Goal: Transaction & Acquisition: Purchase product/service

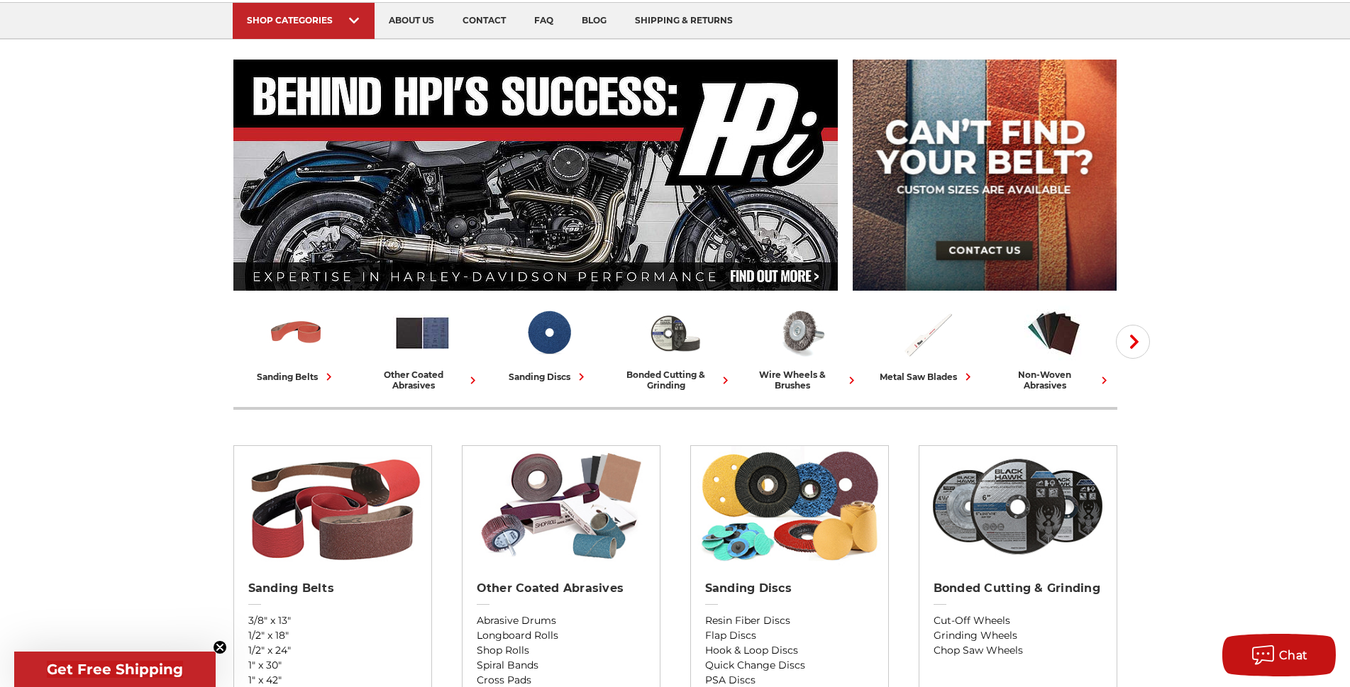
scroll to position [103, 0]
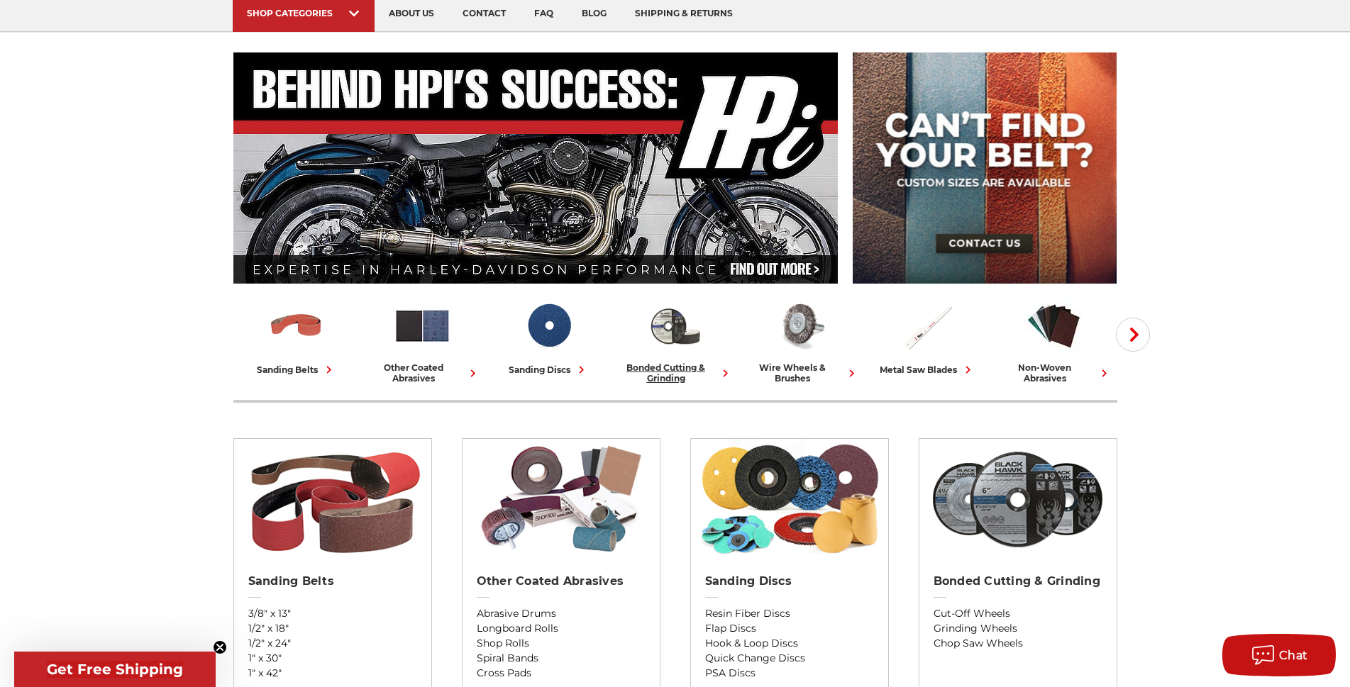
click at [675, 370] on div "bonded cutting & grinding" at bounding box center [675, 372] width 115 height 21
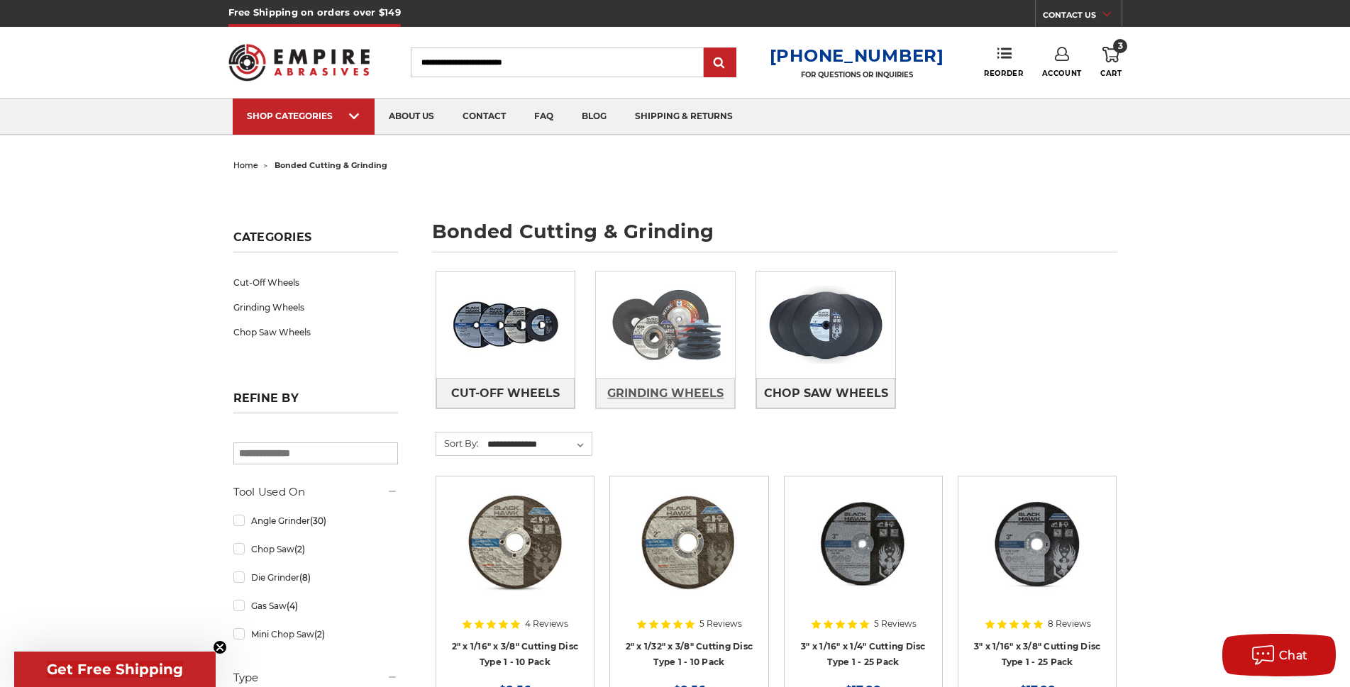
click at [666, 394] on span "Grinding Wheels" at bounding box center [665, 394] width 116 height 24
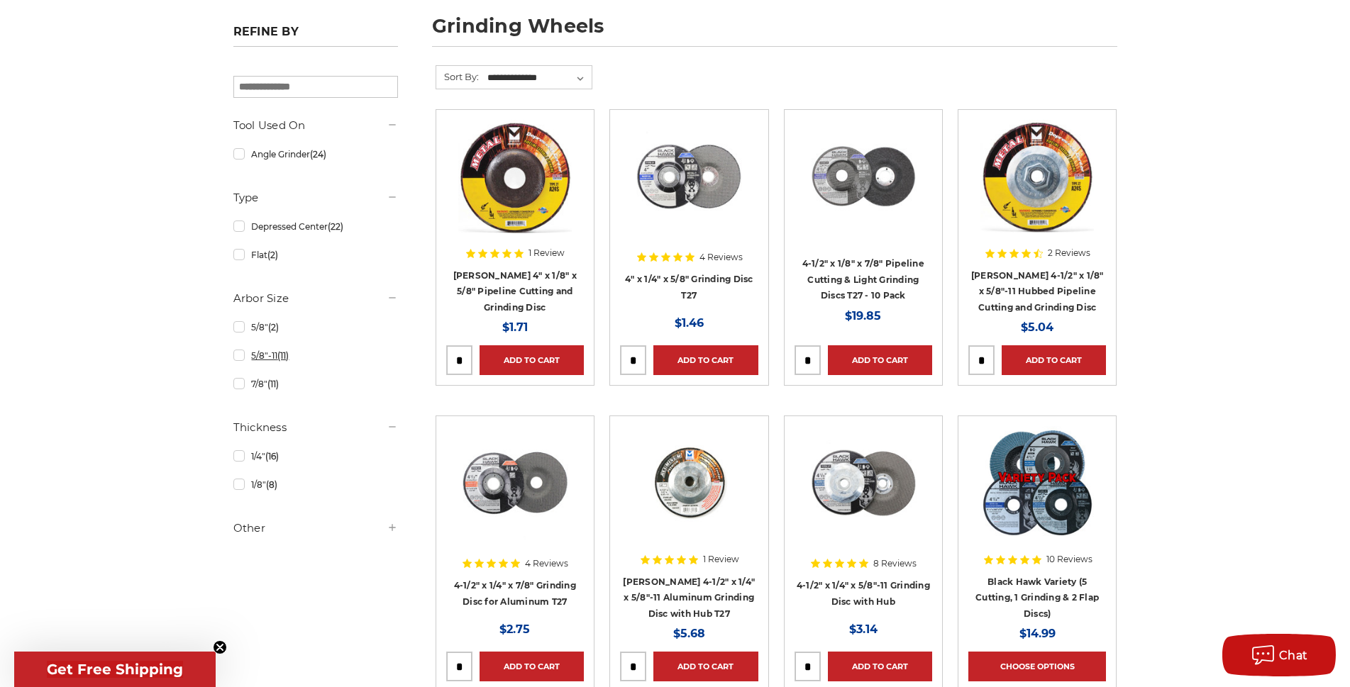
click at [238, 358] on link "5/8"-11 (11)" at bounding box center [315, 355] width 165 height 25
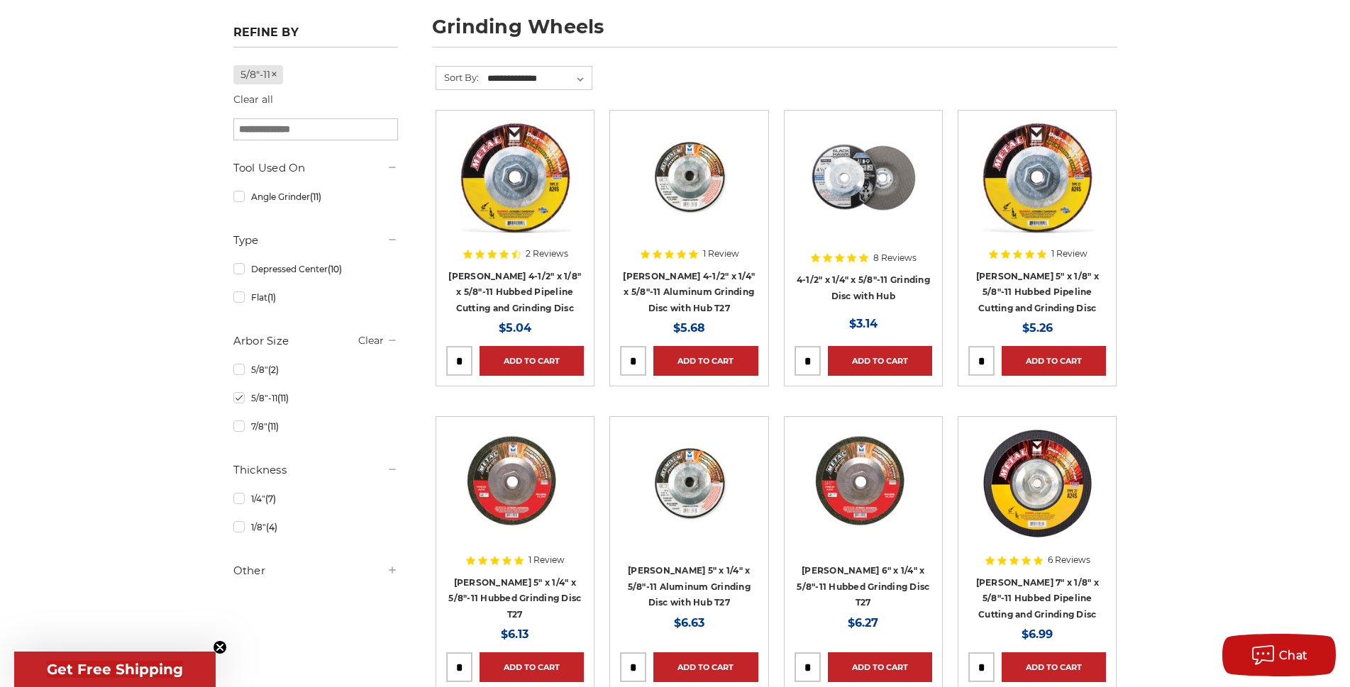
scroll to position [206, 0]
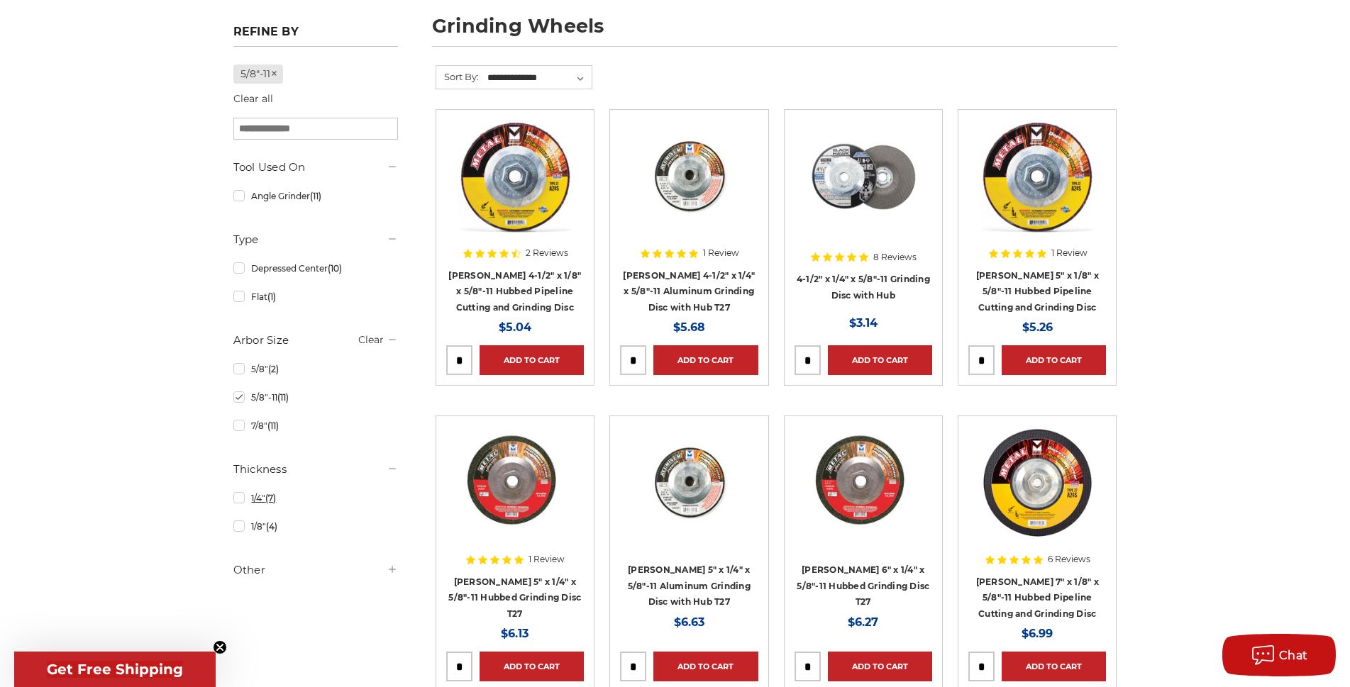
click at [240, 501] on link "1/4" (7)" at bounding box center [315, 498] width 165 height 25
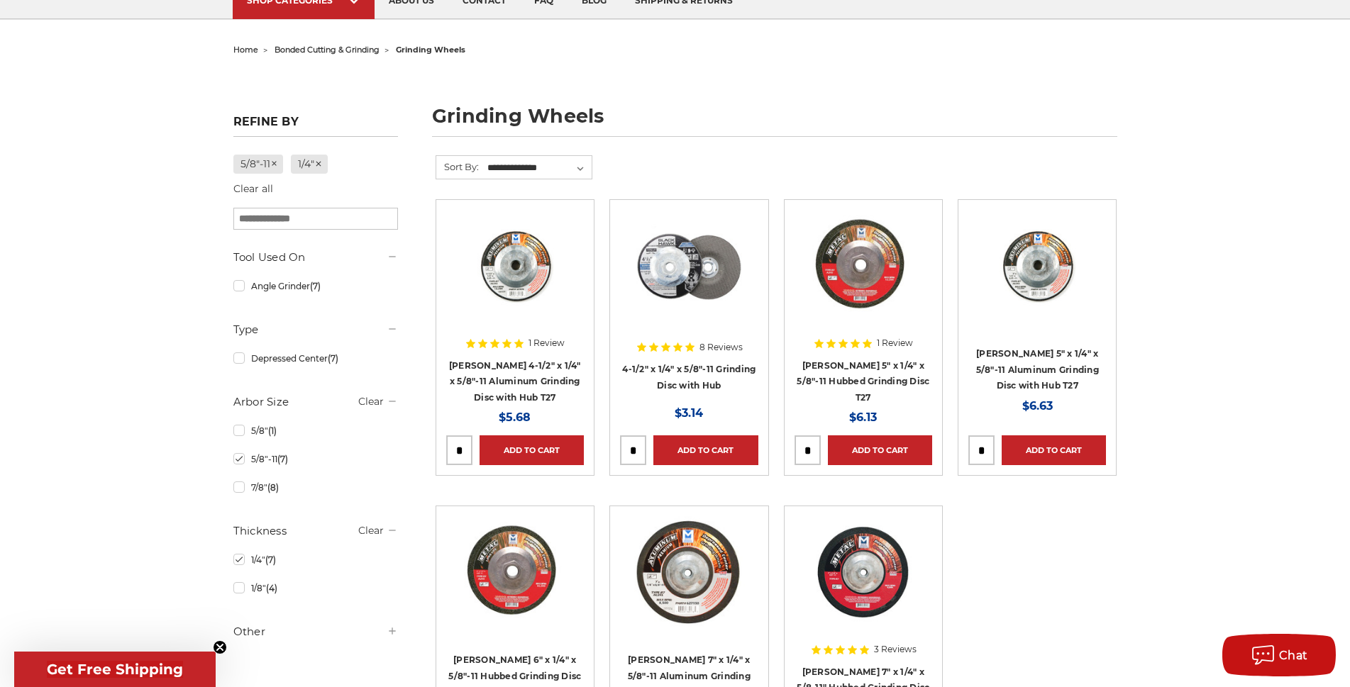
scroll to position [103, 0]
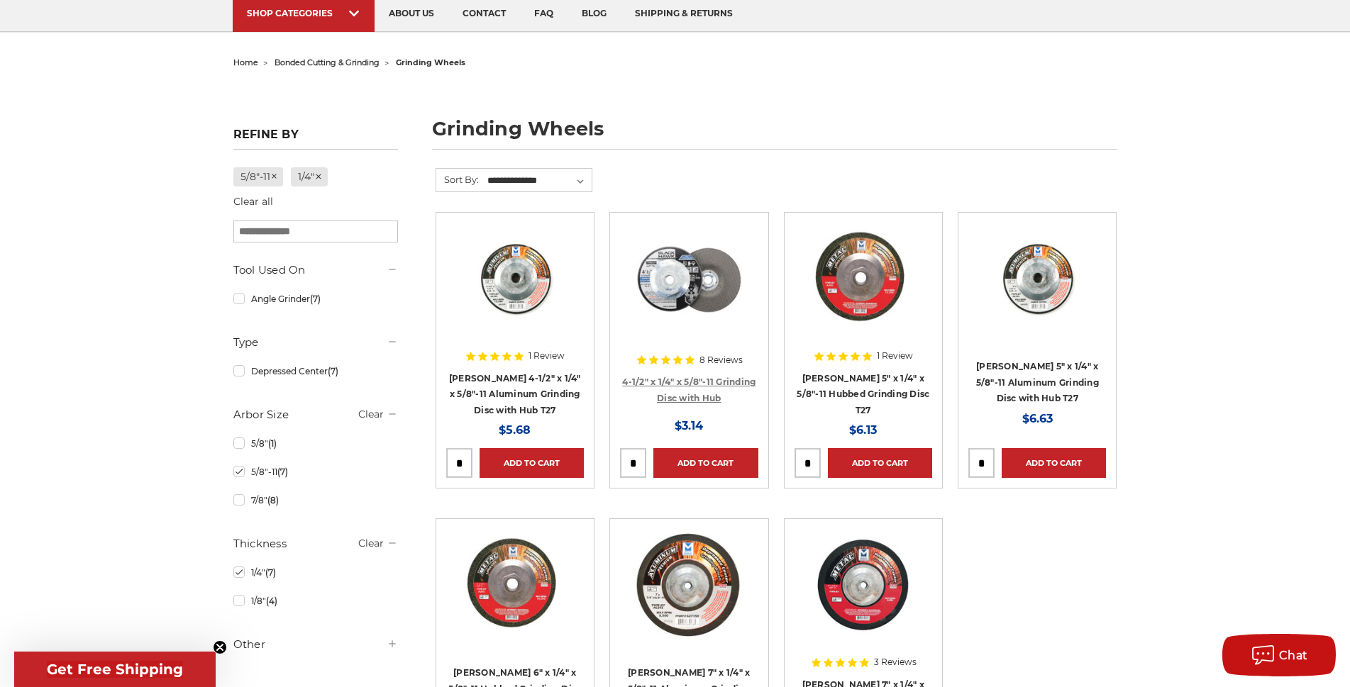
click at [710, 379] on link "4-1/2" x 1/4" x 5/8"-11 Grinding Disc with Hub" at bounding box center [688, 390] width 133 height 27
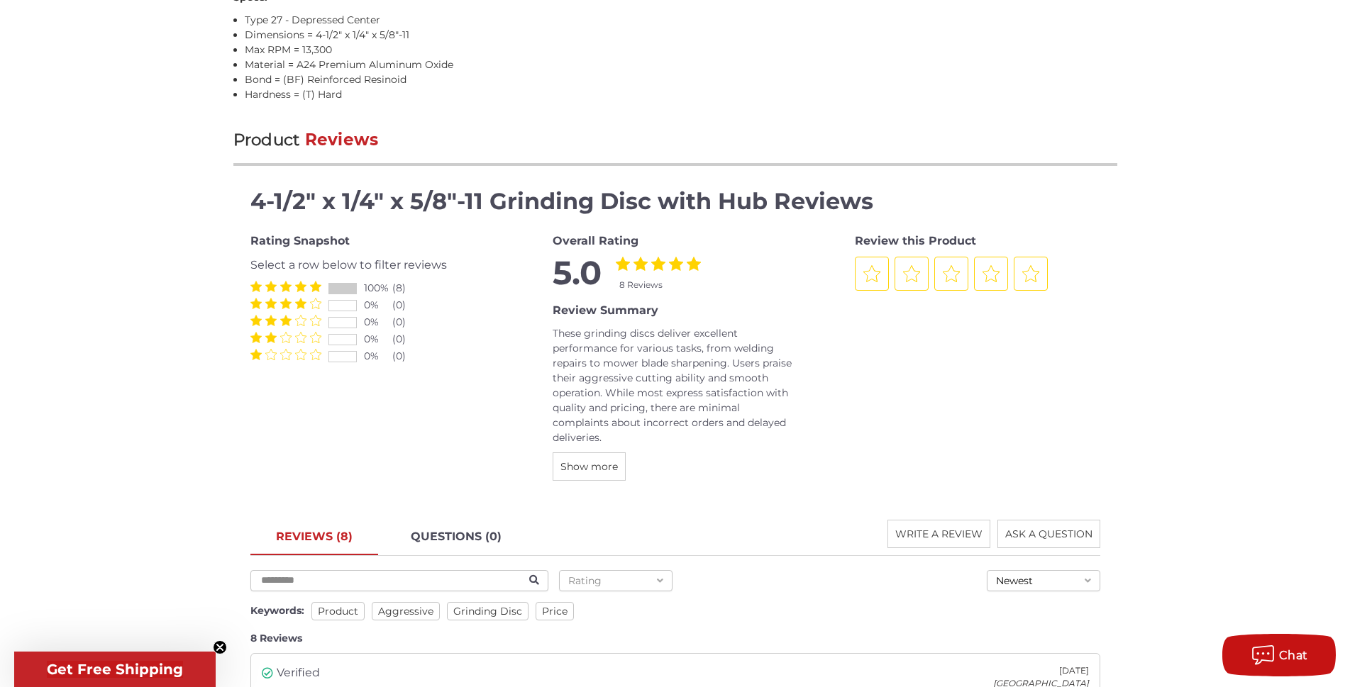
scroll to position [1443, 0]
